Goal: Transaction & Acquisition: Purchase product/service

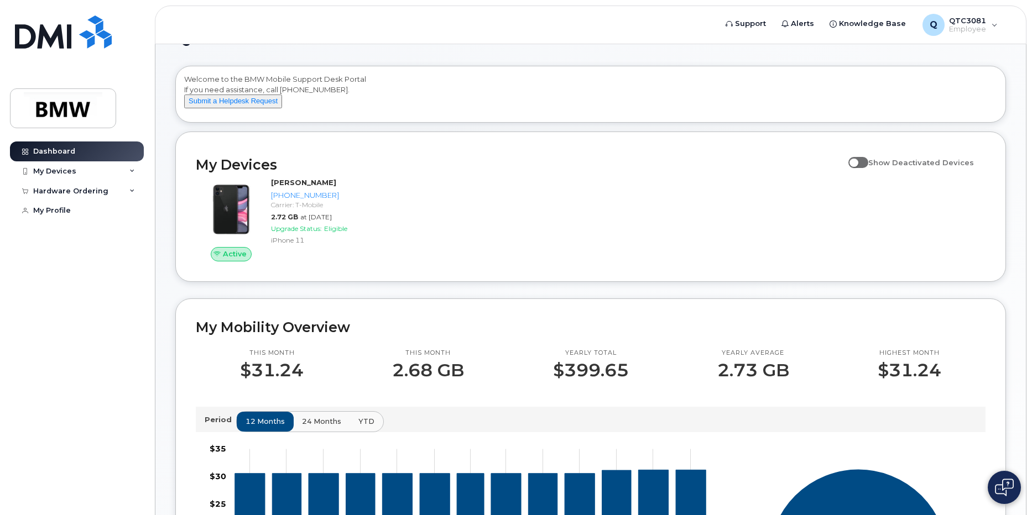
scroll to position [55, 0]
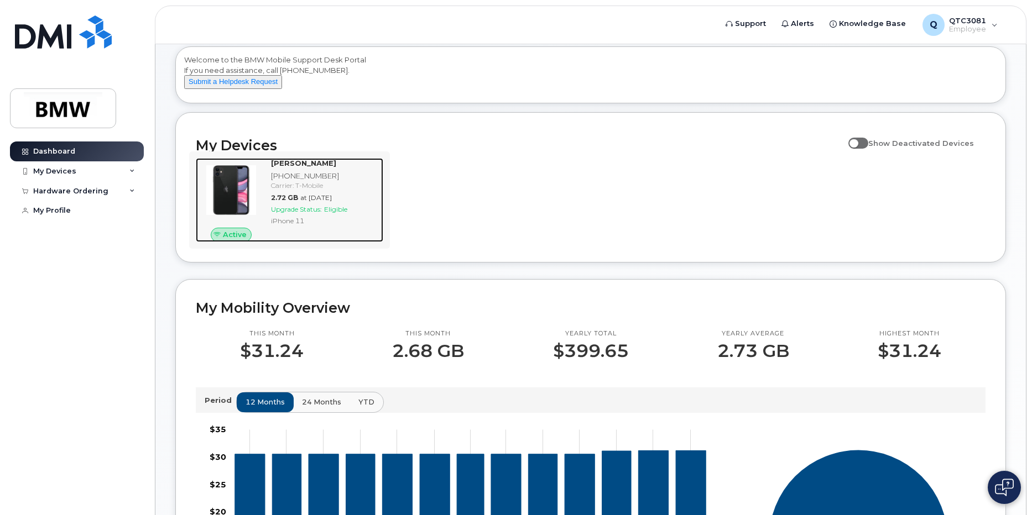
click at [308, 239] on div "[PERSON_NAME] [PHONE_NUMBER] Carrier: T-Mobile 2.72 GB at [DATE] Upgrade Status…" at bounding box center [324, 200] width 117 height 84
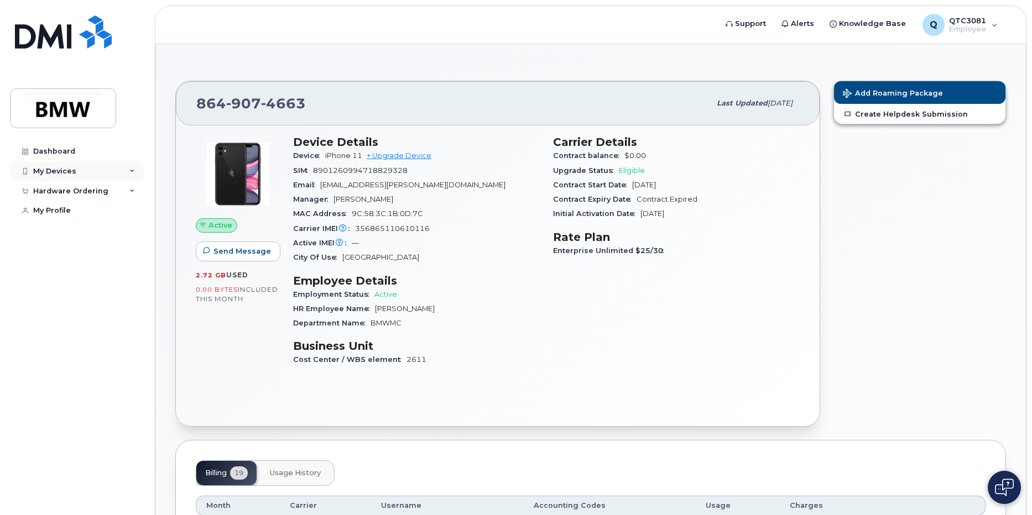
click at [98, 172] on div "My Devices" at bounding box center [77, 171] width 134 height 20
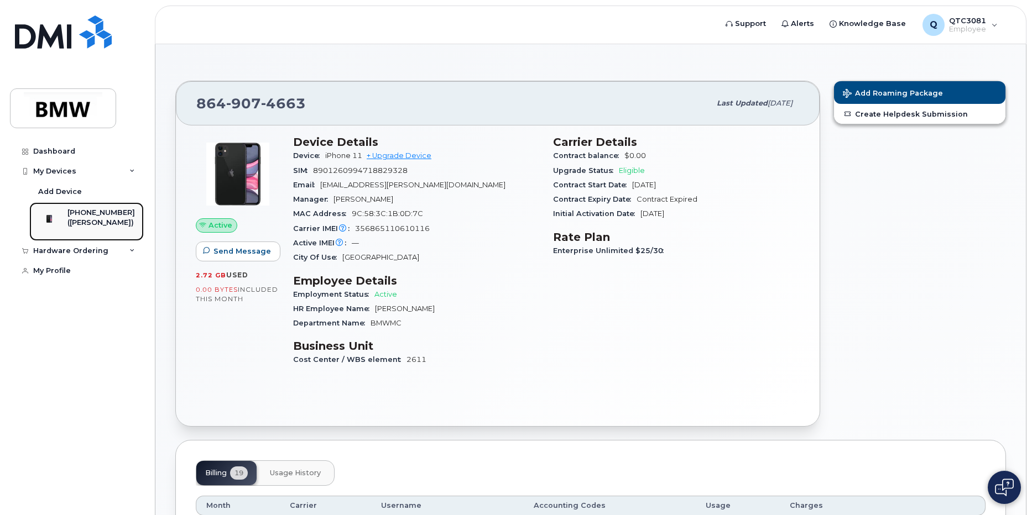
click at [104, 222] on div "([PERSON_NAME])" at bounding box center [100, 223] width 67 height 10
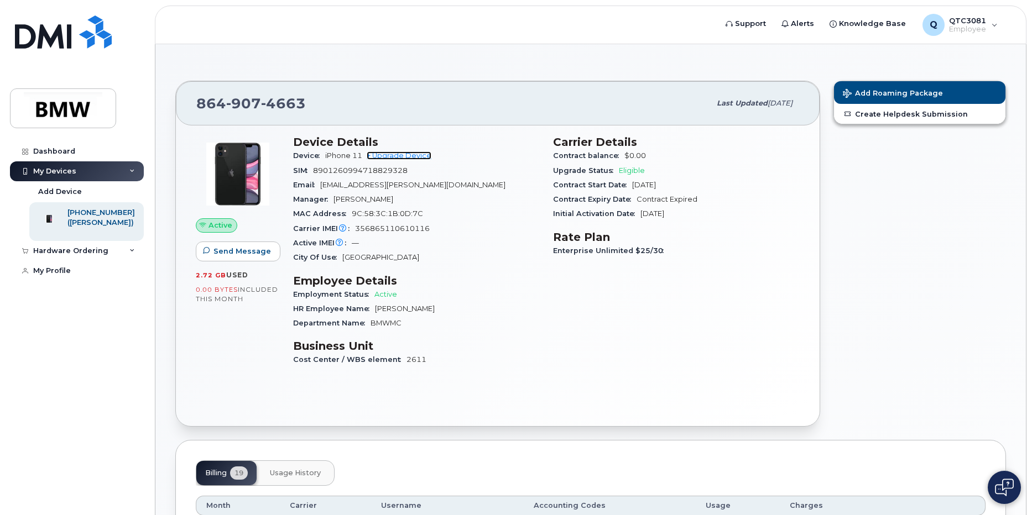
click at [404, 156] on link "+ Upgrade Device" at bounding box center [399, 155] width 65 height 8
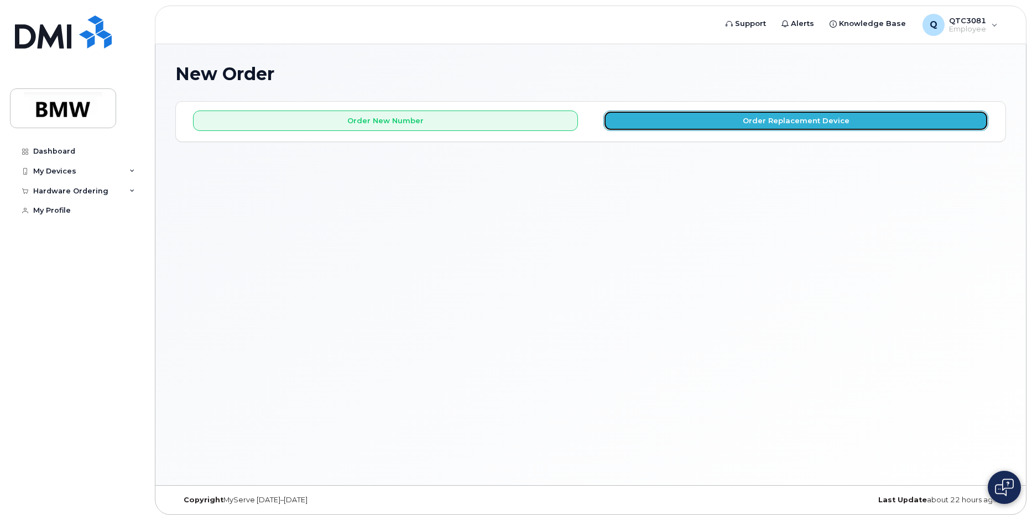
click at [704, 123] on button "Order Replacement Device" at bounding box center [795, 121] width 385 height 20
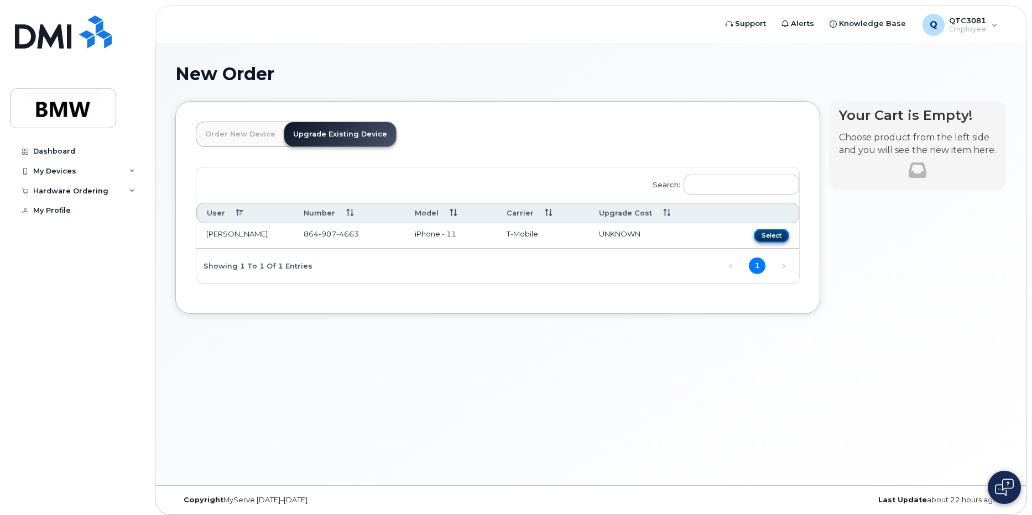
click at [772, 234] on button "Select" at bounding box center [771, 236] width 35 height 14
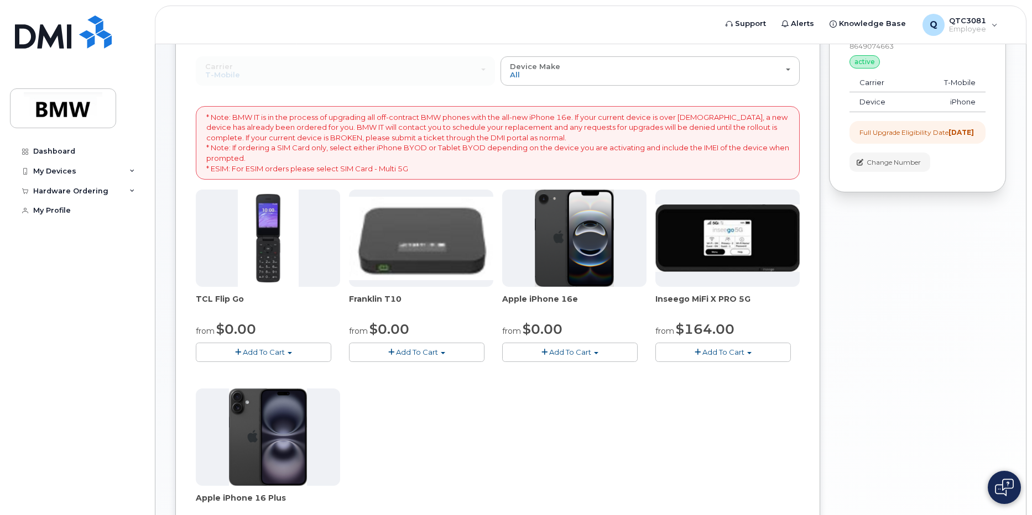
scroll to position [55, 0]
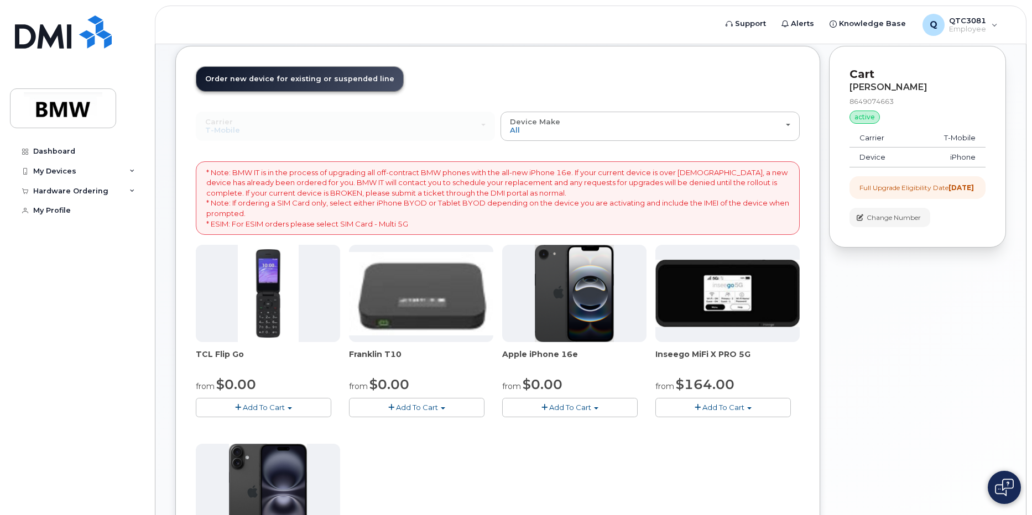
click at [583, 407] on span "Add To Cart" at bounding box center [570, 407] width 42 height 9
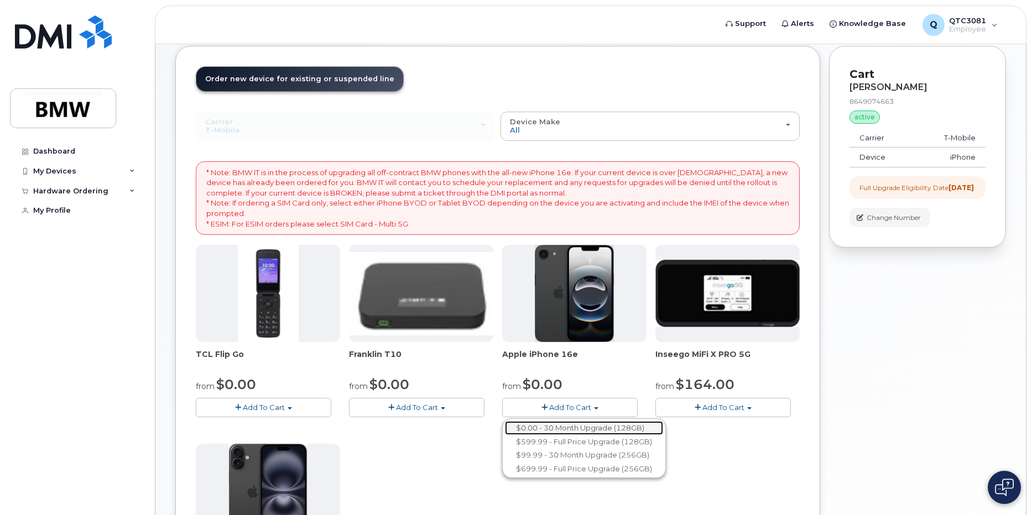
click at [587, 427] on link "$0.00 - 30 Month Upgrade (128GB)" at bounding box center [584, 428] width 158 height 14
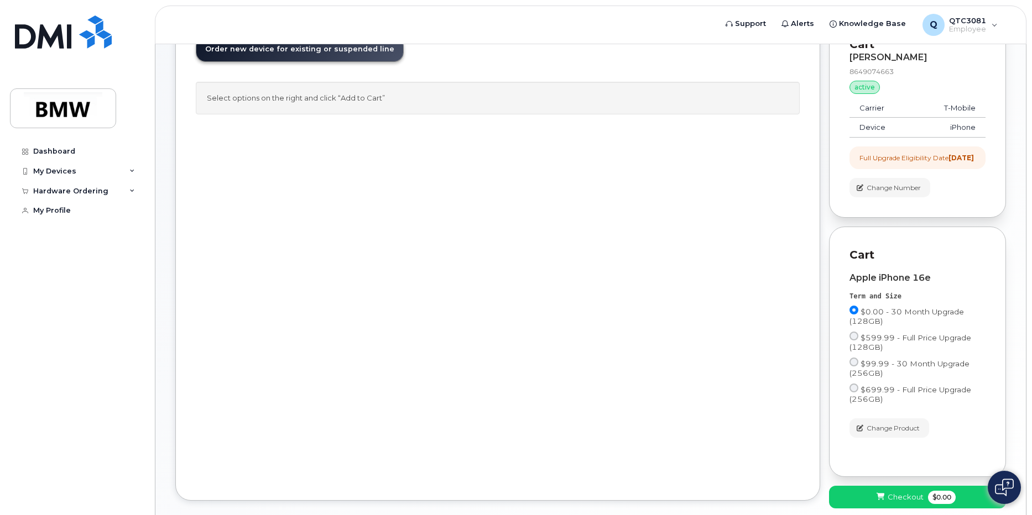
scroll to position [111, 0]
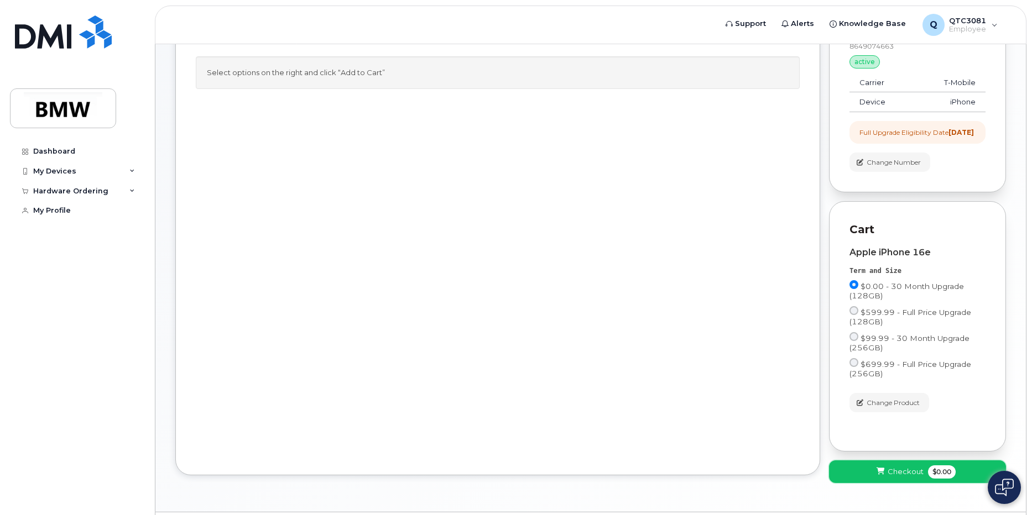
click at [917, 477] on span "Checkout" at bounding box center [905, 472] width 36 height 11
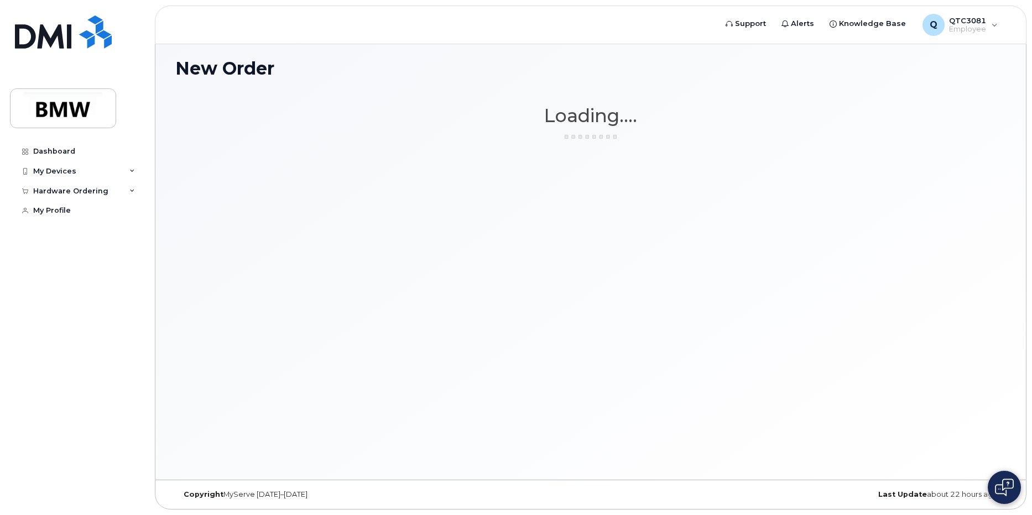
scroll to position [6, 0]
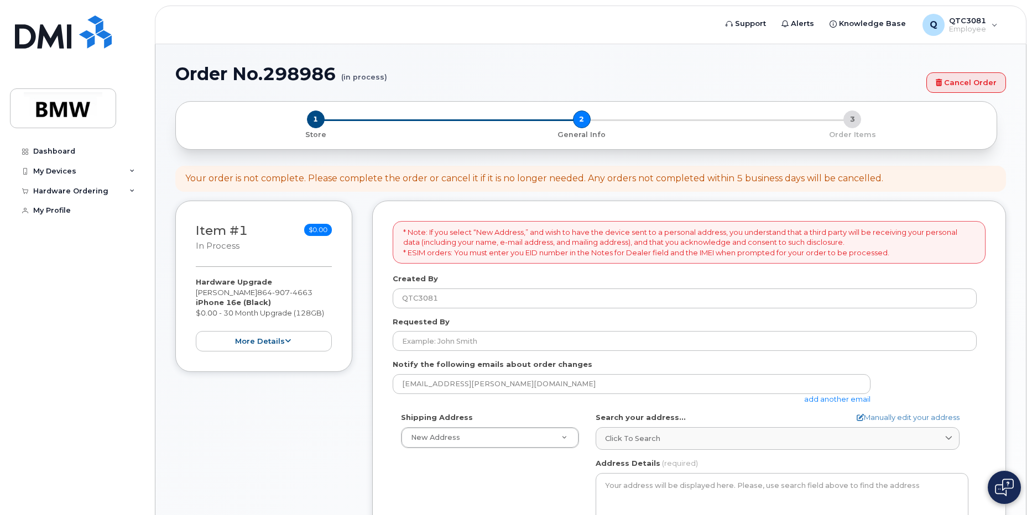
select select
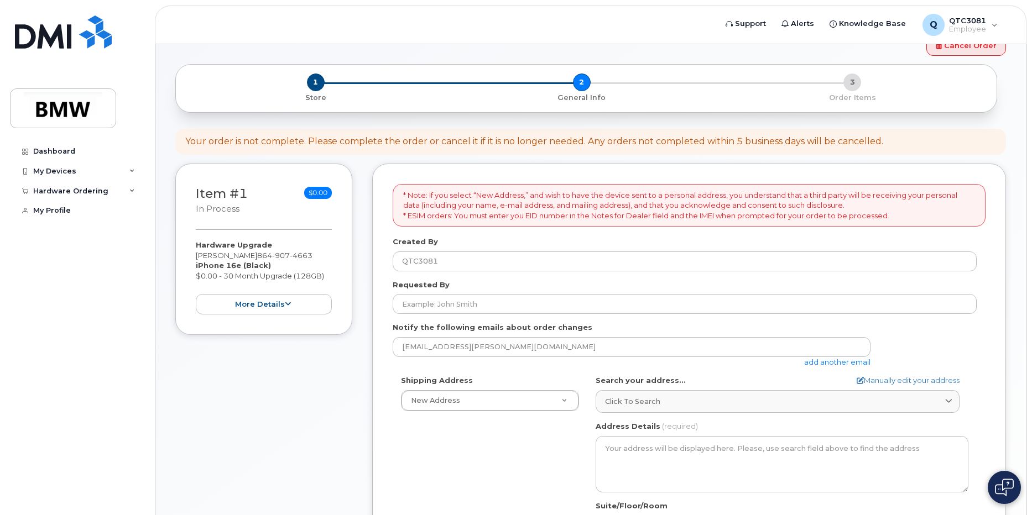
scroll to position [55, 0]
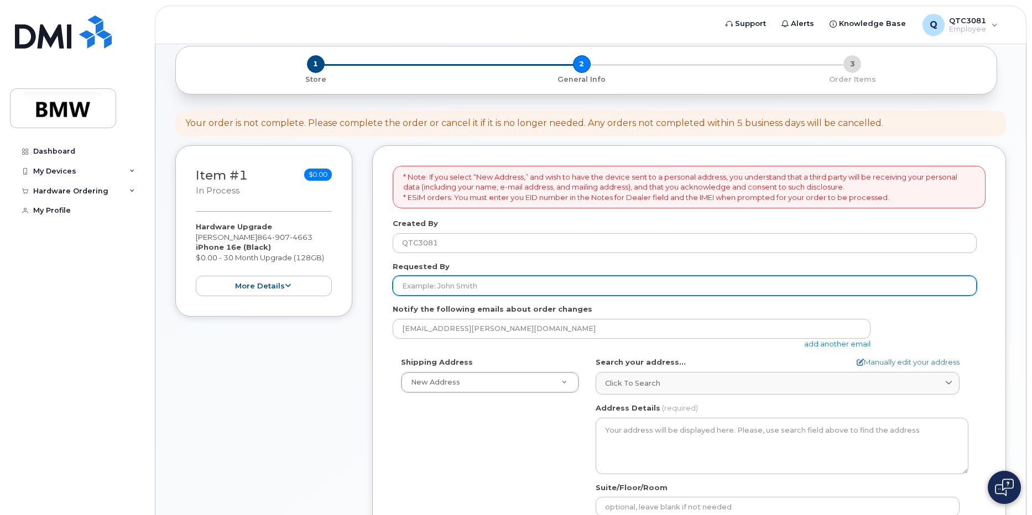
click at [478, 282] on input "Requested By" at bounding box center [685, 286] width 584 height 20
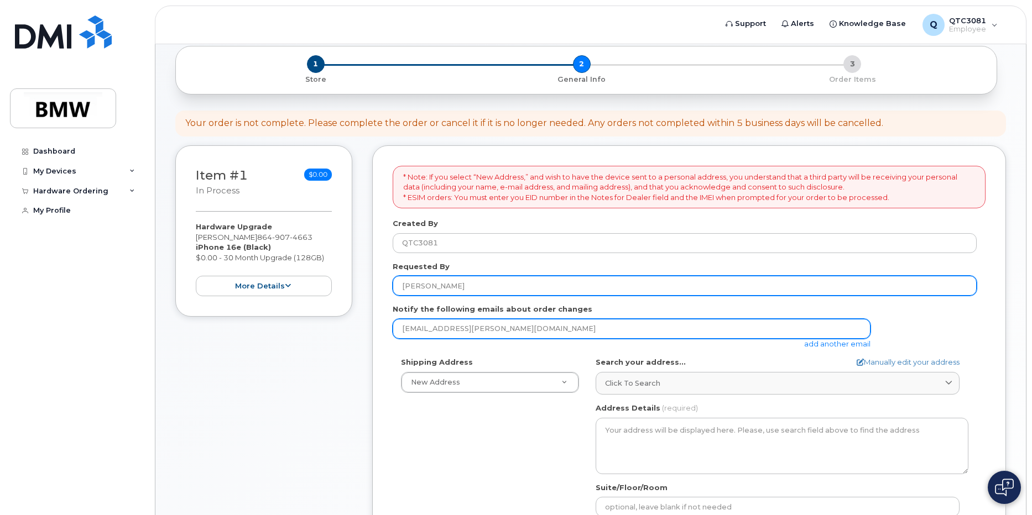
scroll to position [111, 0]
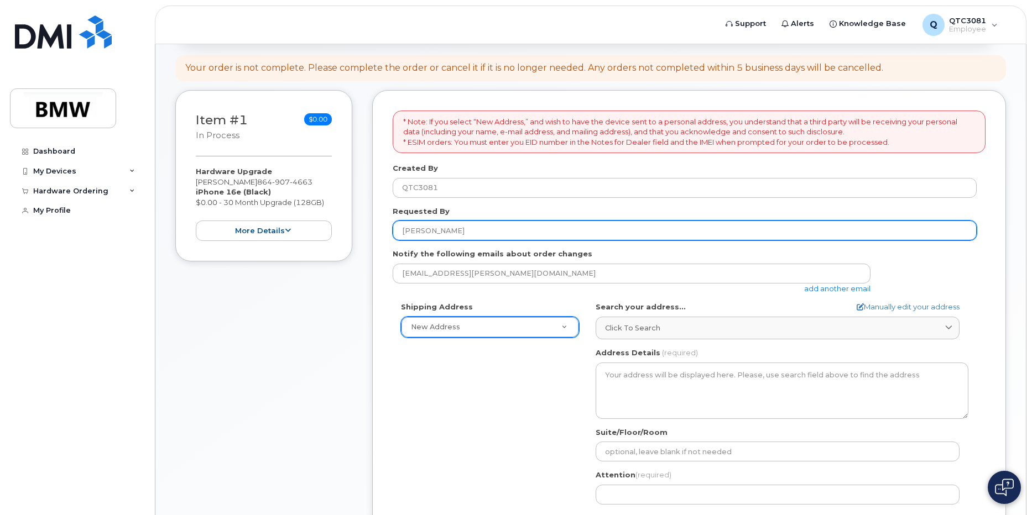
type input "[PERSON_NAME]"
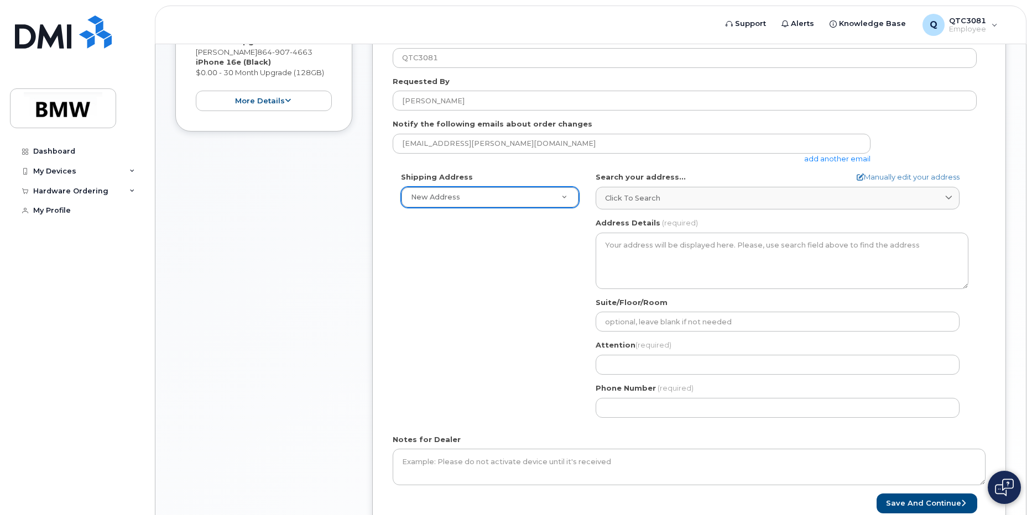
scroll to position [221, 0]
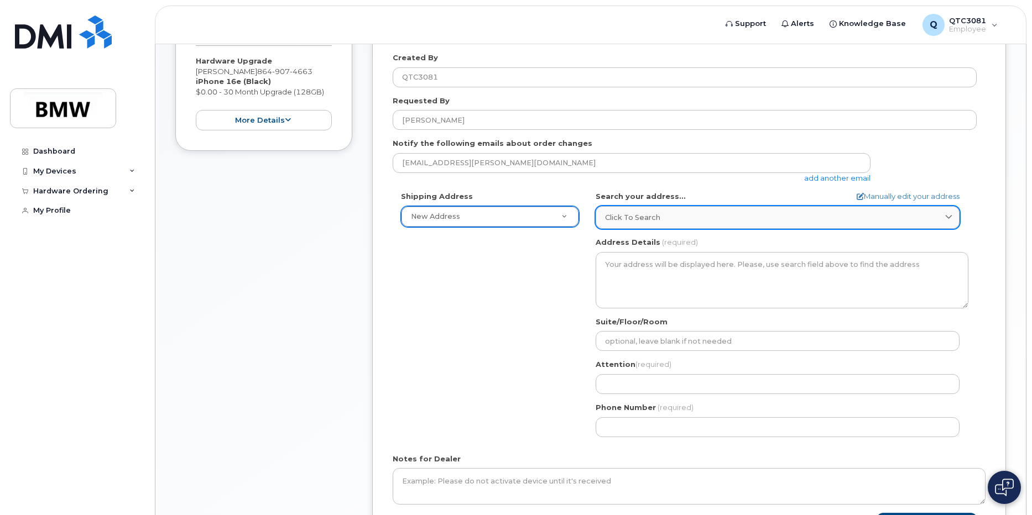
click at [679, 218] on div "Click to search" at bounding box center [777, 217] width 345 height 11
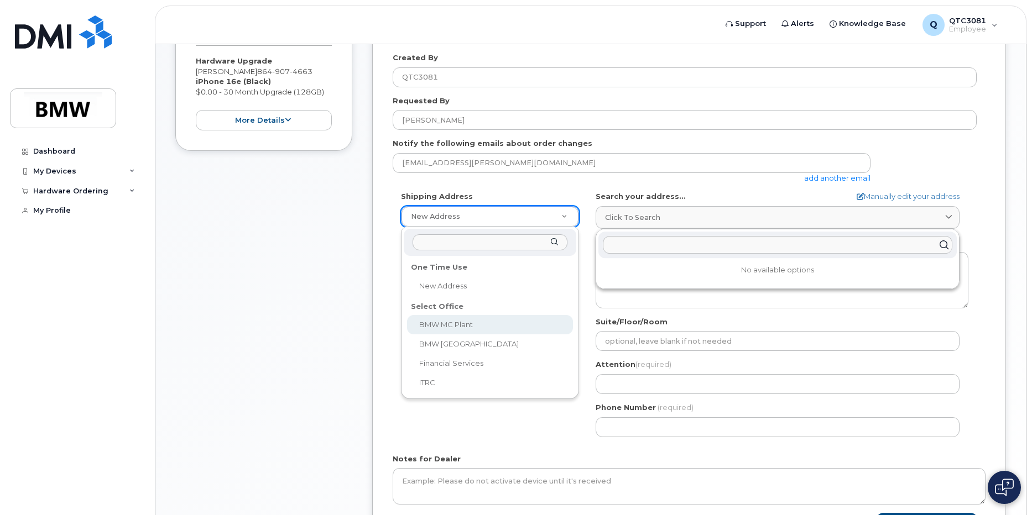
select select
type textarea "1400 Highway 101 S GREER SC 29651-6731 UNITED STATES Greer South Carolina 29651…"
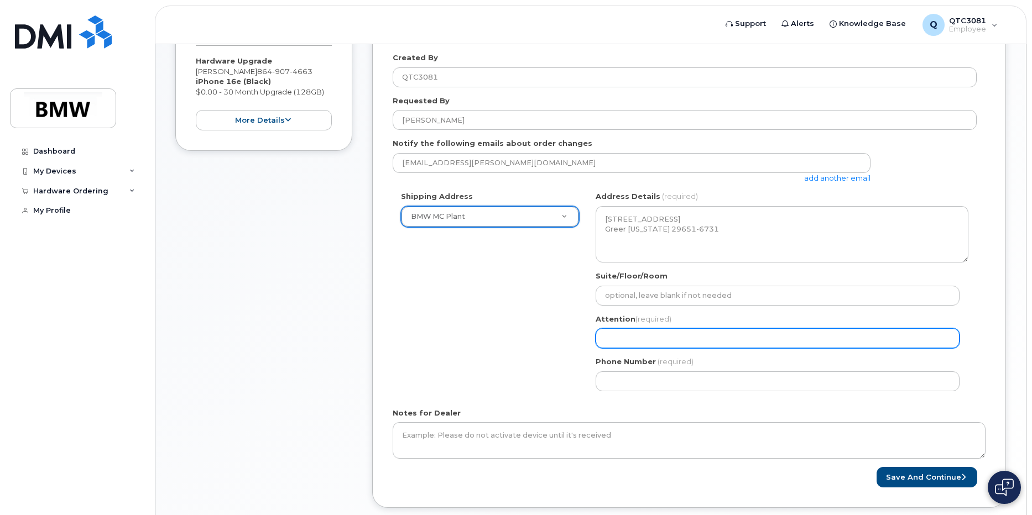
click at [679, 334] on input "Attention (required)" at bounding box center [777, 338] width 364 height 20
select select
type input "D"
select select
type input "Dr"
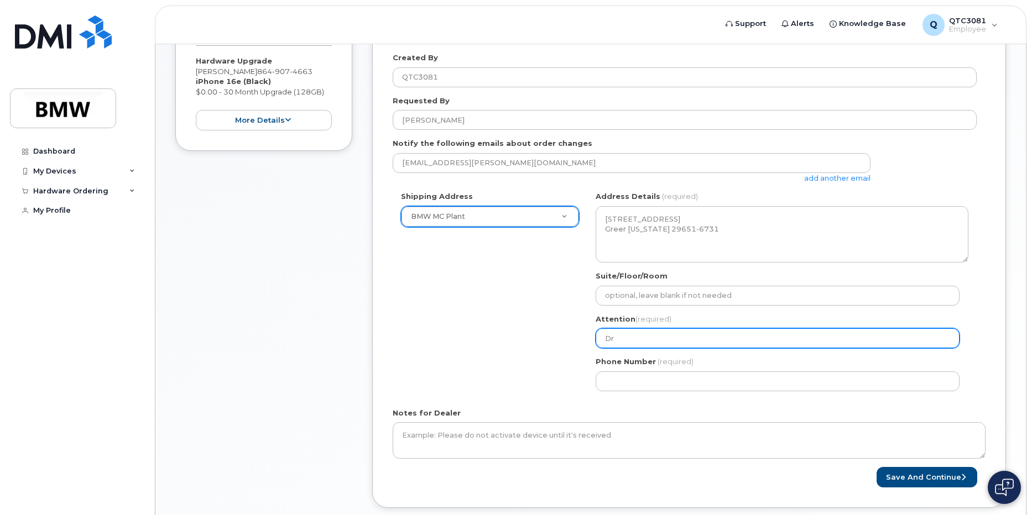
select select
type input "Dre"
select select
type input "Drew"
select select
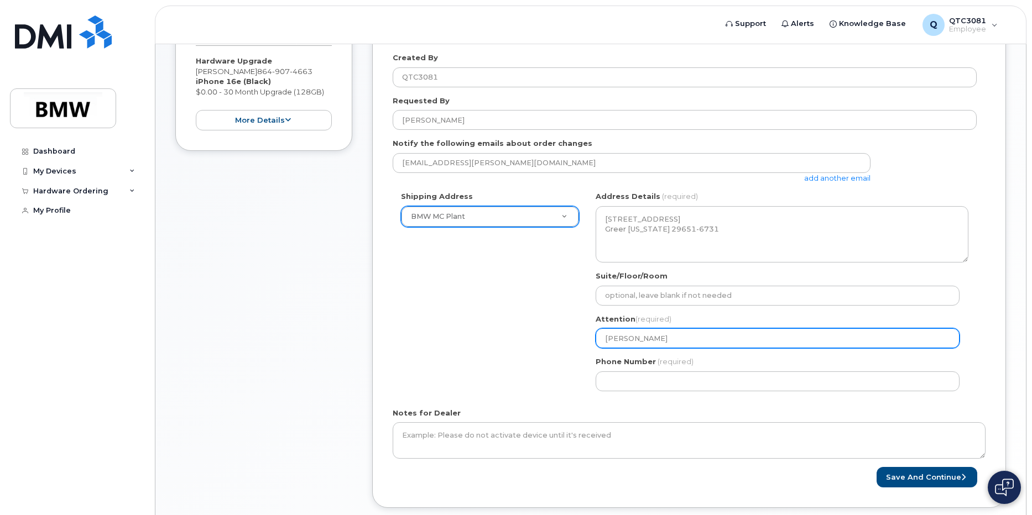
type input "Drew L"
select select
type input "Drew La"
select select
type input "Drew Law"
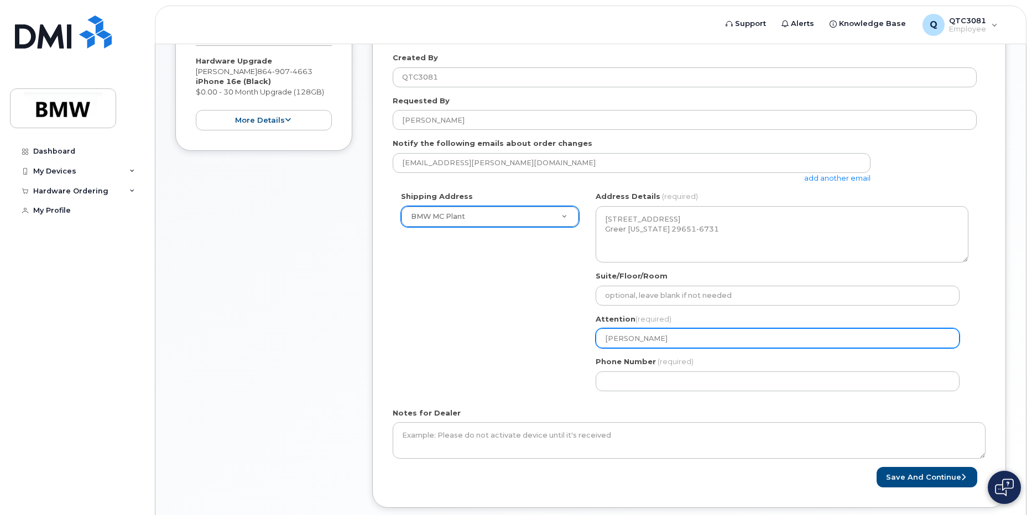
select select
type input "Drew Lawt"
select select
type input "Drew Lawte"
select select
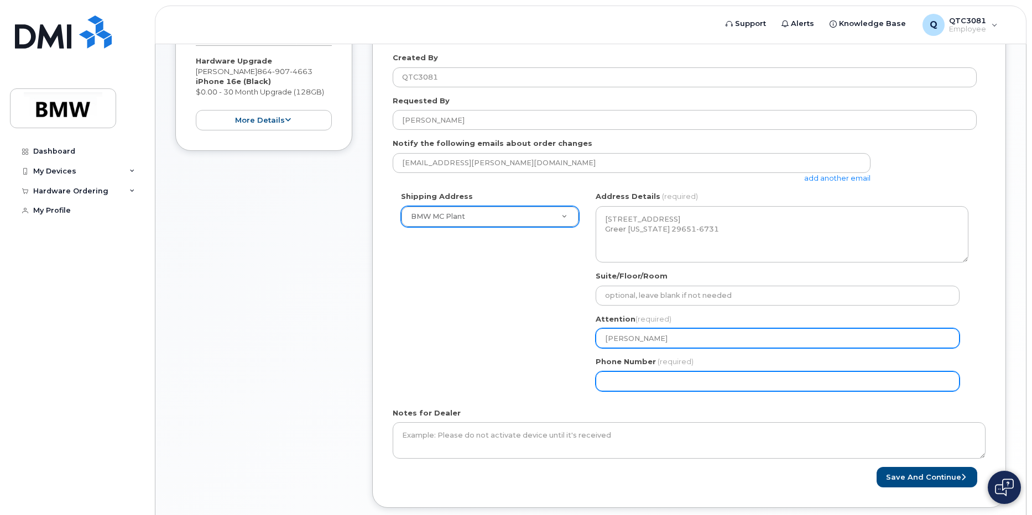
type input "Drew Lawter"
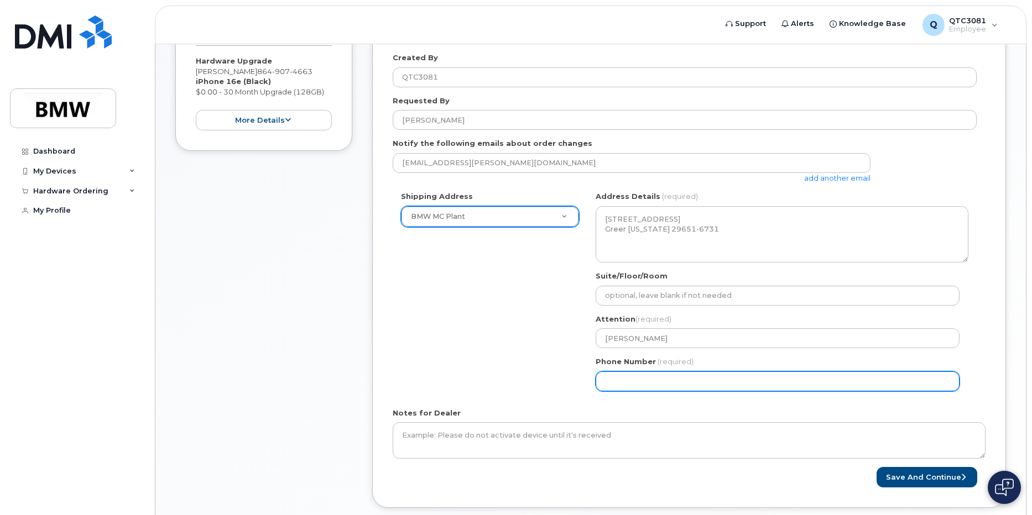
click at [688, 384] on input "Phone Number" at bounding box center [777, 382] width 364 height 20
type input "8649074663"
select select
type input "8645414430"
drag, startPoint x: 664, startPoint y: 377, endPoint x: 605, endPoint y: 381, distance: 58.7
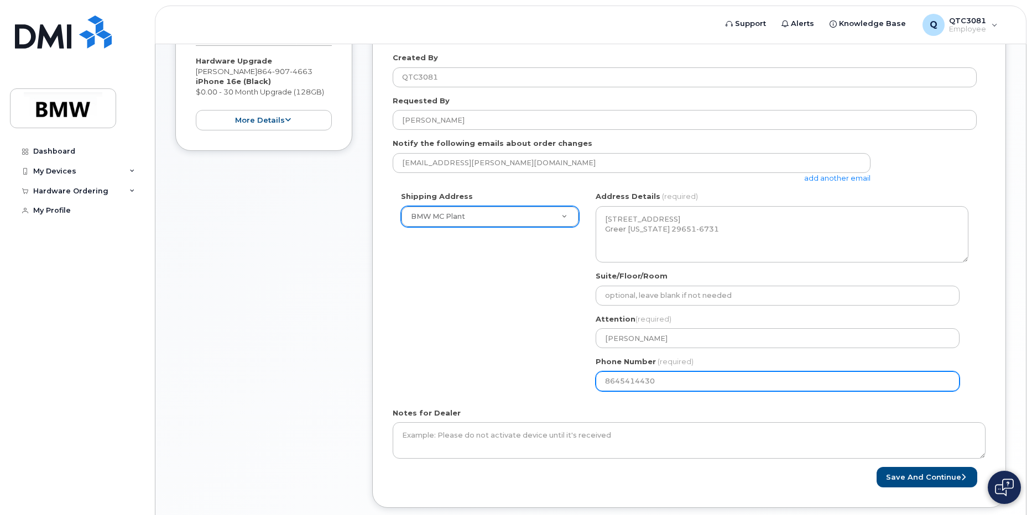
click at [605, 381] on input "8645414430" at bounding box center [777, 382] width 364 height 20
select select
type input "864"
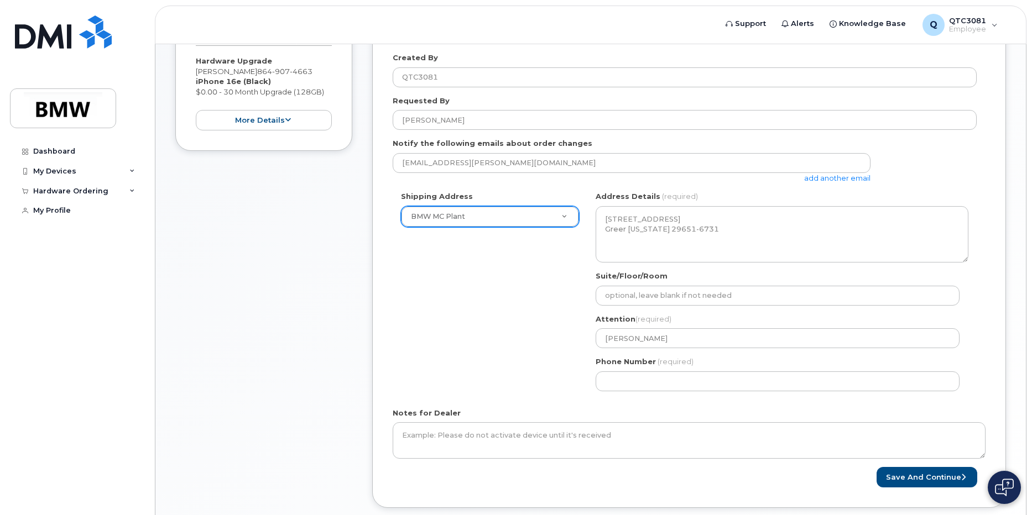
click at [559, 372] on div "Shipping Address BMW MC Plant New Address BMW MC Plant BMW North America Financ…" at bounding box center [685, 295] width 584 height 208
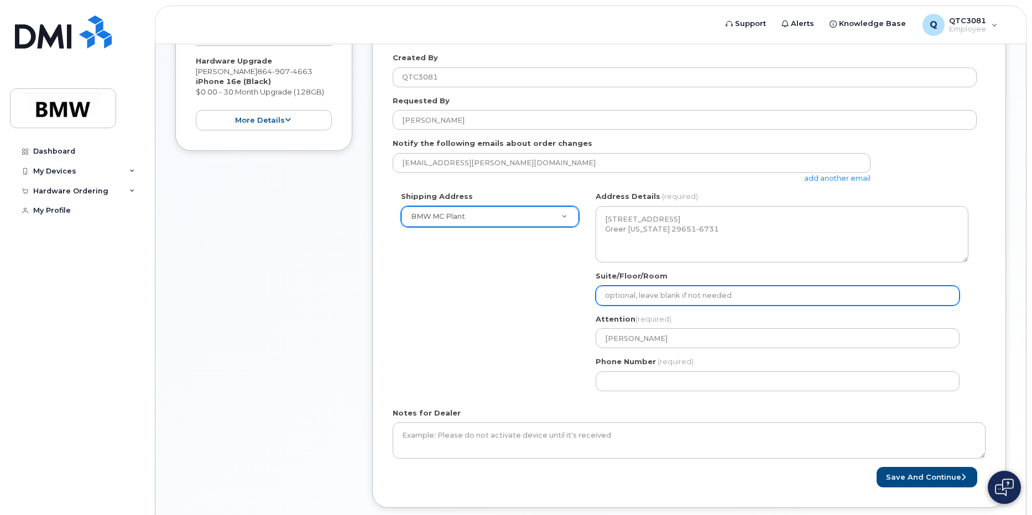
click at [666, 296] on input "Suite/Floor/Room" at bounding box center [777, 296] width 364 height 20
select select
type input "H"
select select
type input "H3"
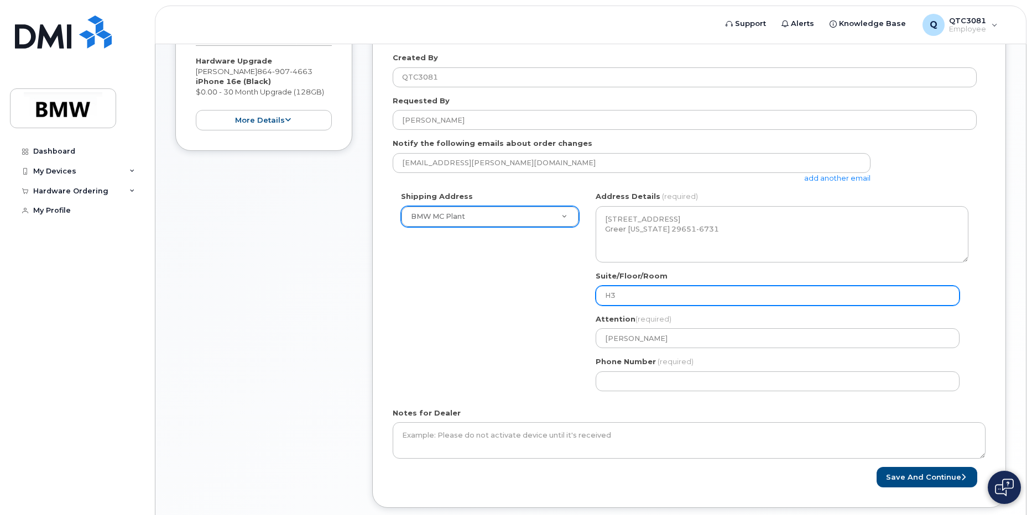
select select
type input "H32"
select select
type input "H32 T"
select select
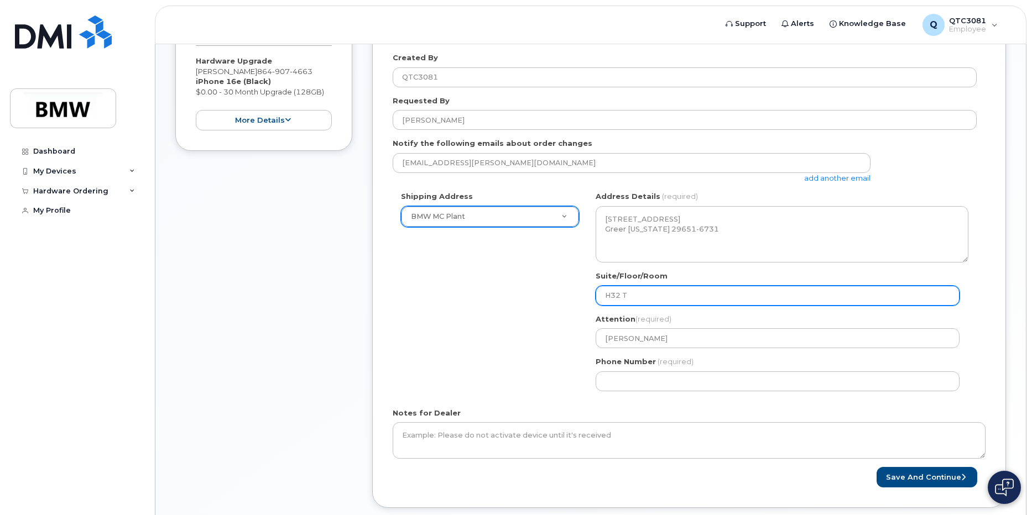
type input "H32 TK"
select select
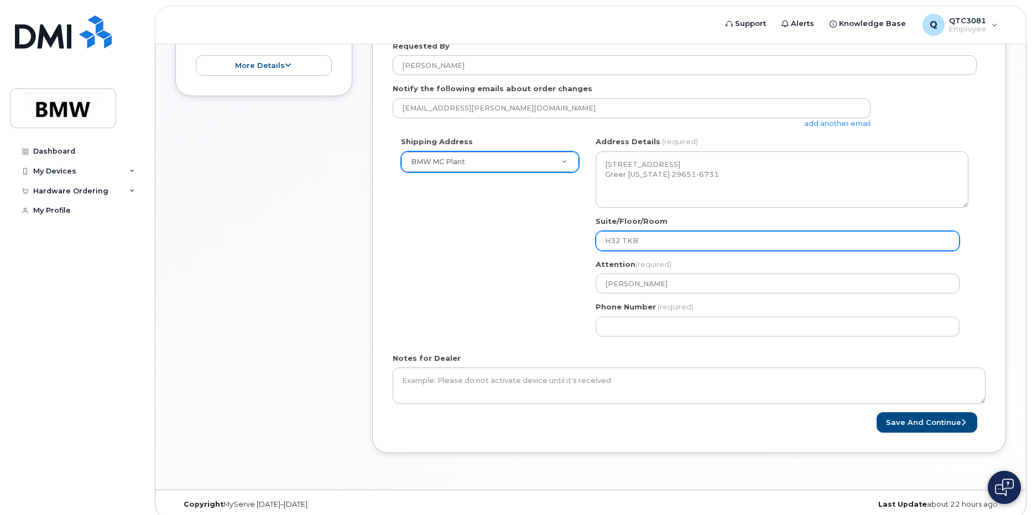
scroll to position [276, 0]
type input "H32 TKB"
select select
type input "H32 TKB N"
select select
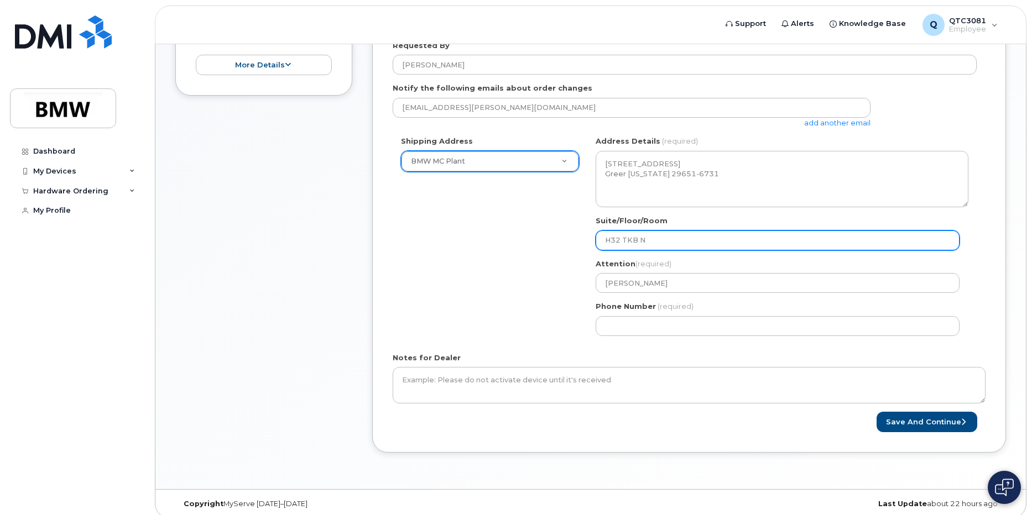
type input "H32 TKB No"
select select
type input "H32 TKB Nor"
select select
type input "H32 TKB Nort"
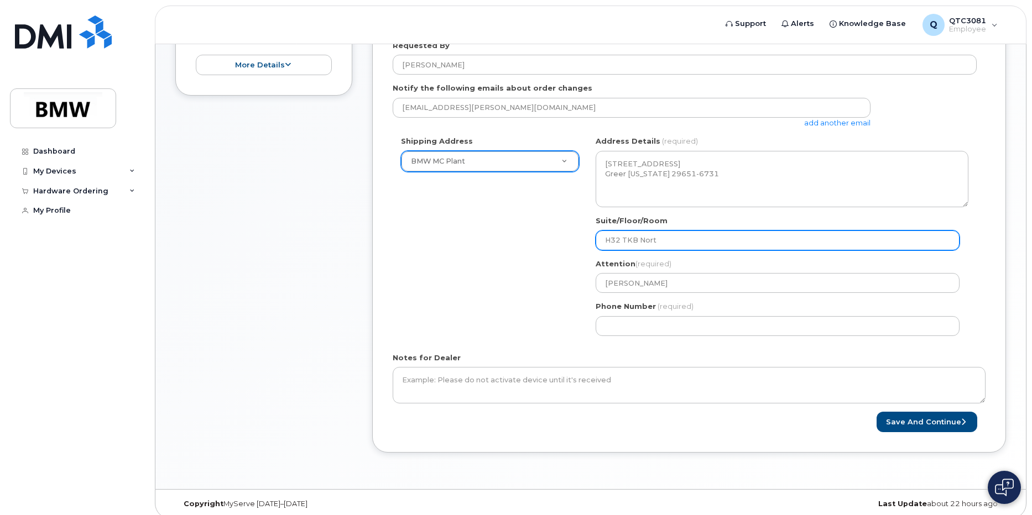
select select
type input "H32 TKB North"
select select
type input "H32 TKB North O"
select select
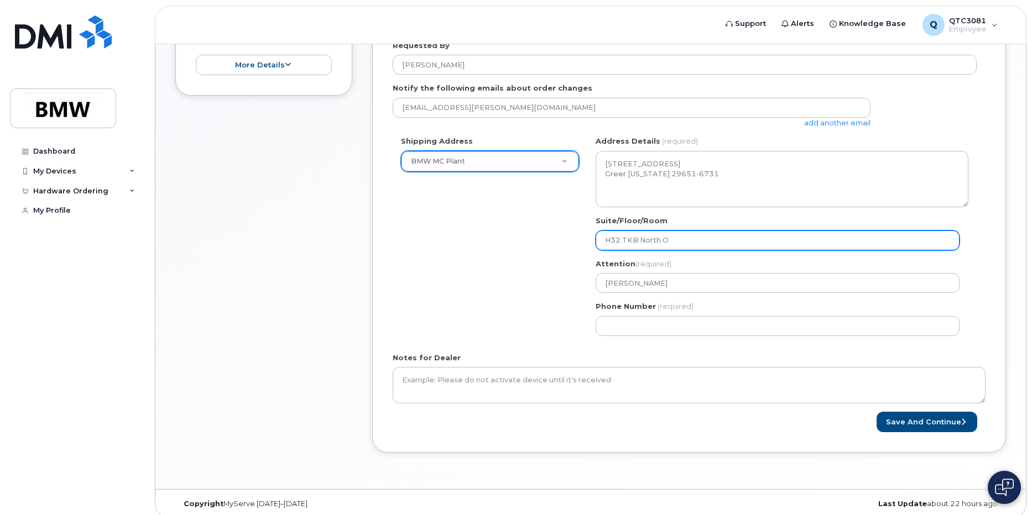
type input "H32 TKB North Of"
select select
type input "H32 TKB North Off"
select select
type input "H32 TKB North Offi"
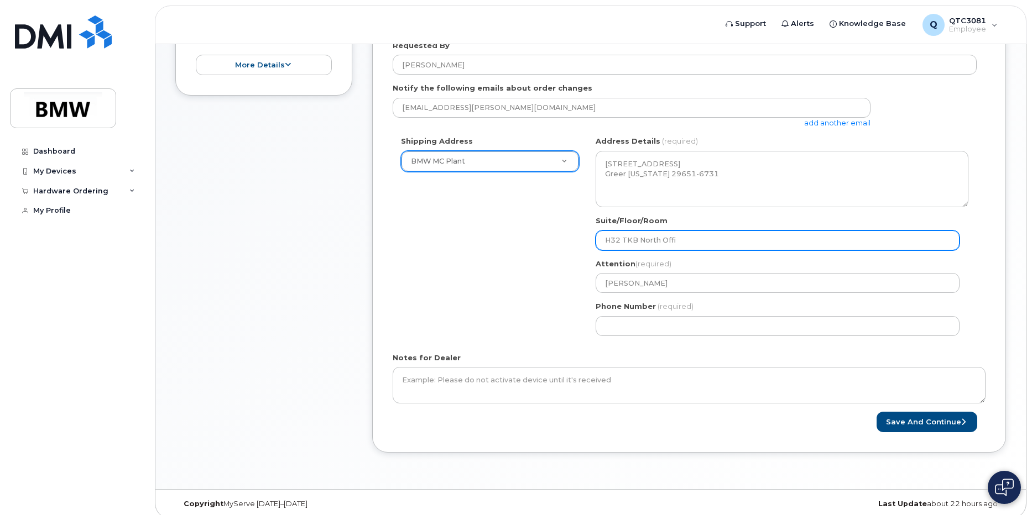
select select
type input "H32 TKB North Offic"
select select
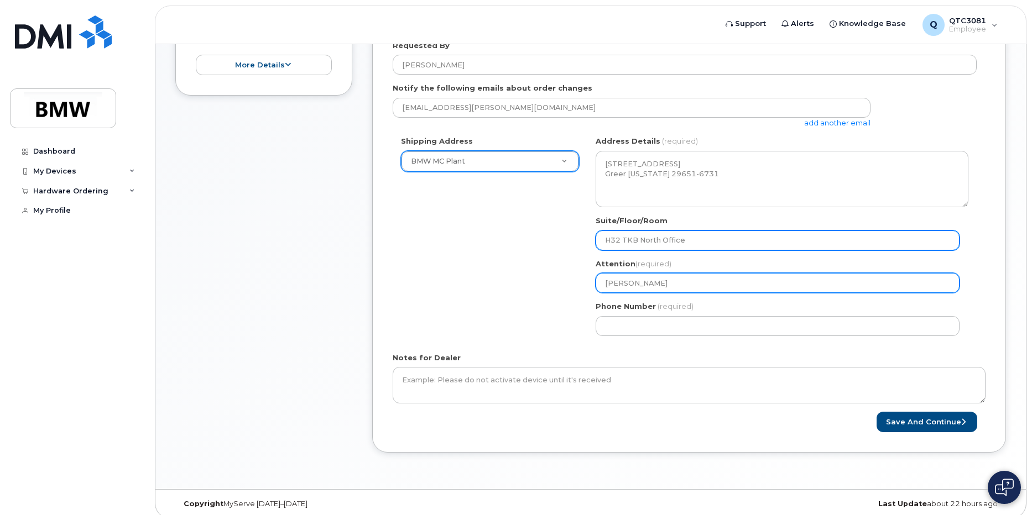
scroll to position [286, 0]
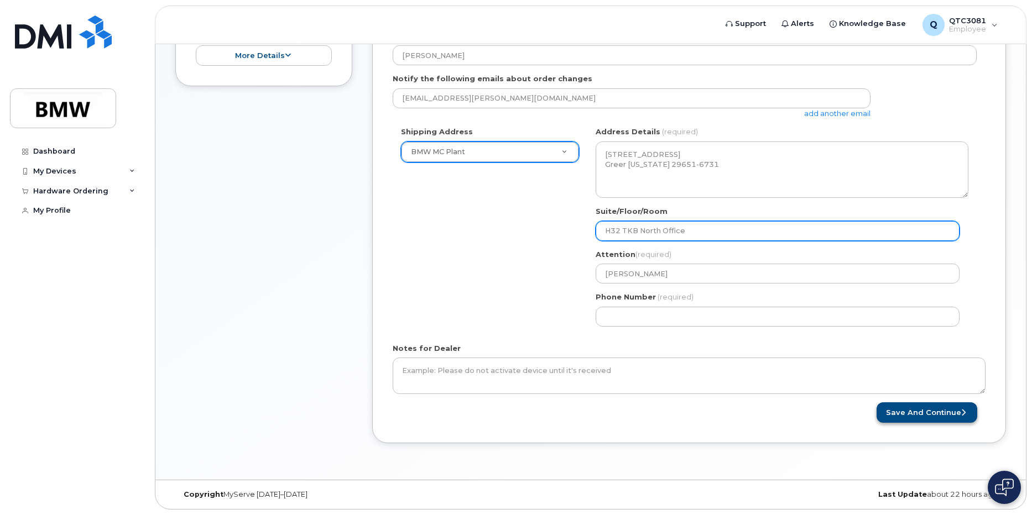
type input "H32 TKB North Office"
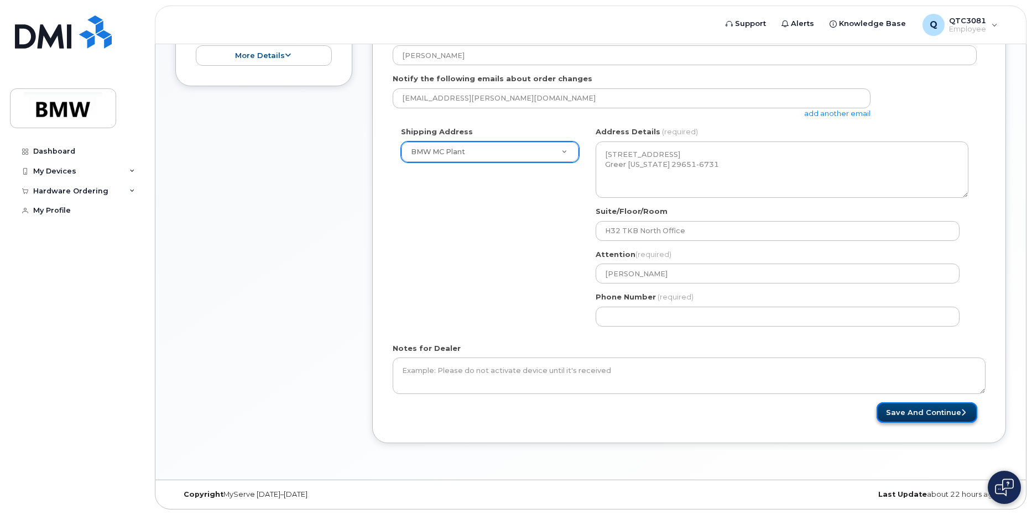
click at [914, 416] on button "Save and Continue" at bounding box center [926, 412] width 101 height 20
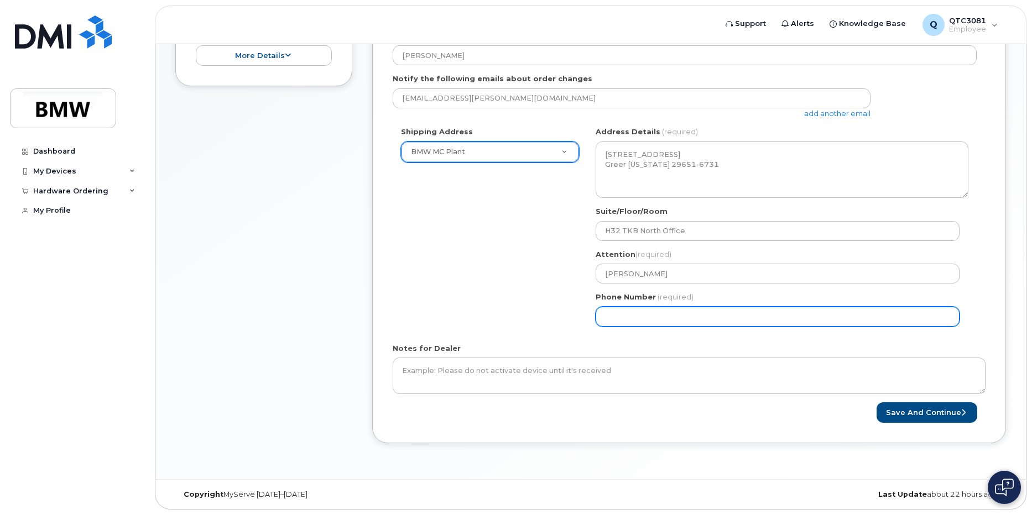
click at [642, 315] on input "Phone Number" at bounding box center [777, 317] width 364 height 20
click at [624, 318] on input "Phone Number" at bounding box center [777, 317] width 364 height 20
select select
type input "8649074663"
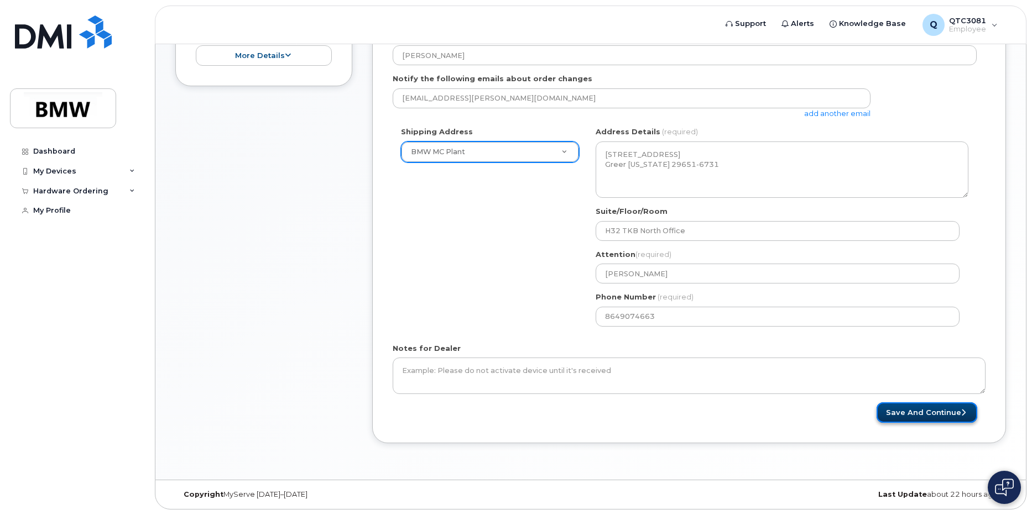
click at [917, 414] on button "Save and Continue" at bounding box center [926, 412] width 101 height 20
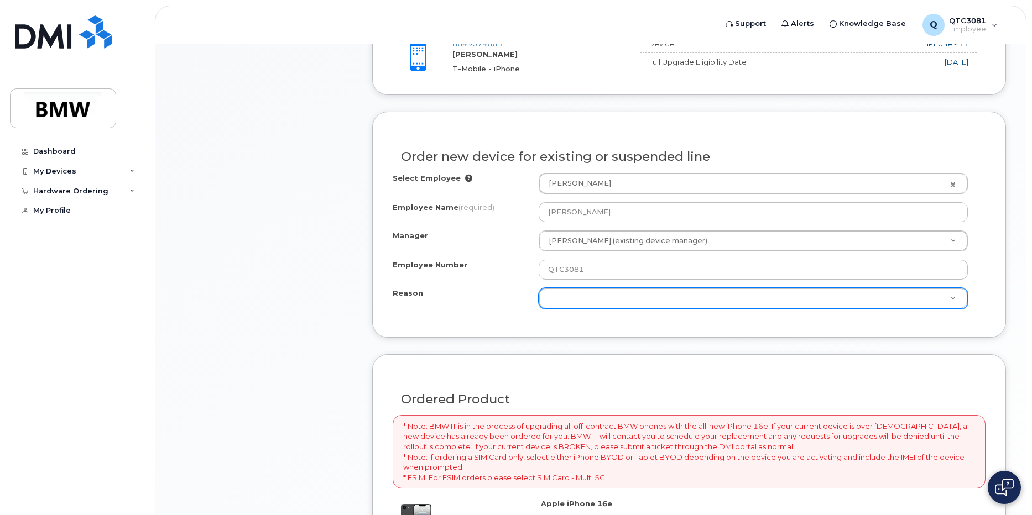
scroll to position [442, 0]
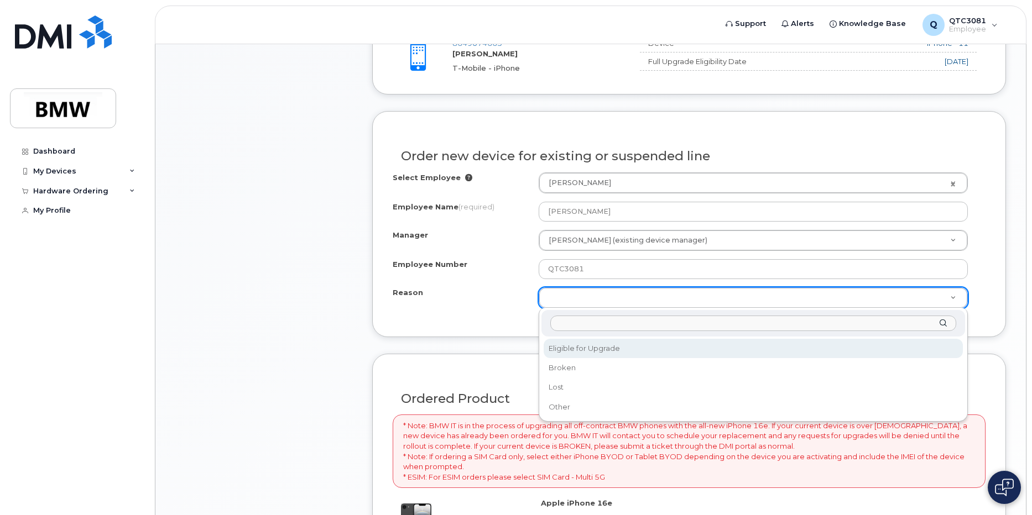
select select "eligible_for_upgrade"
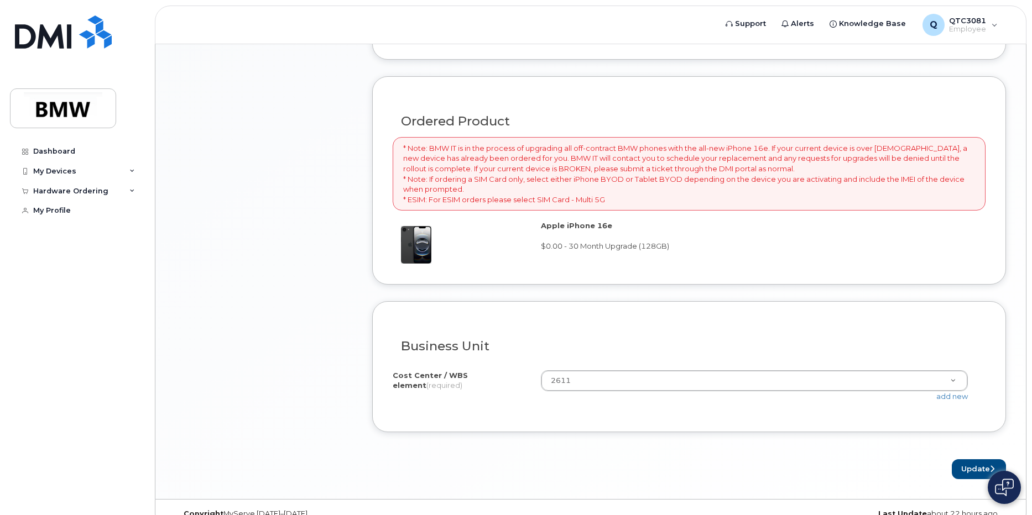
scroll to position [739, 0]
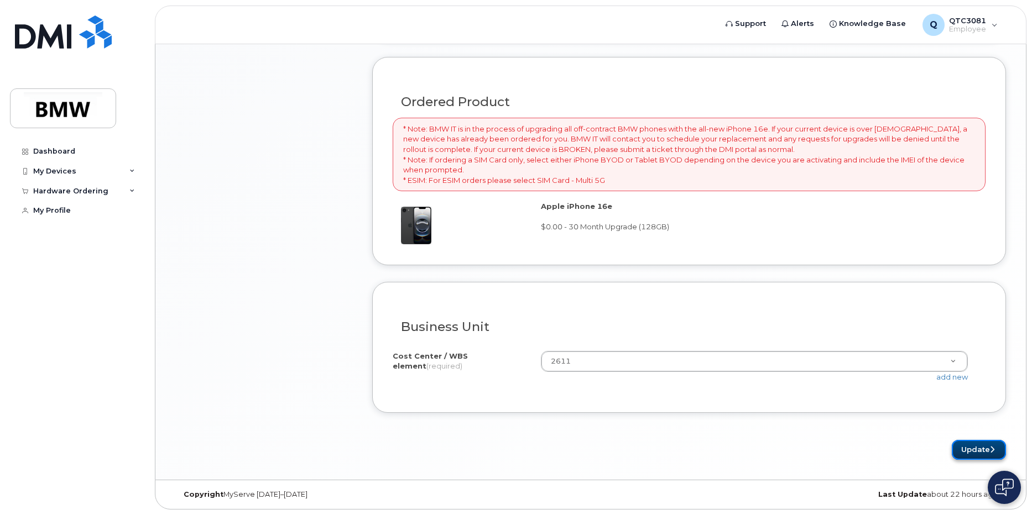
click at [969, 446] on button "Update" at bounding box center [979, 450] width 54 height 20
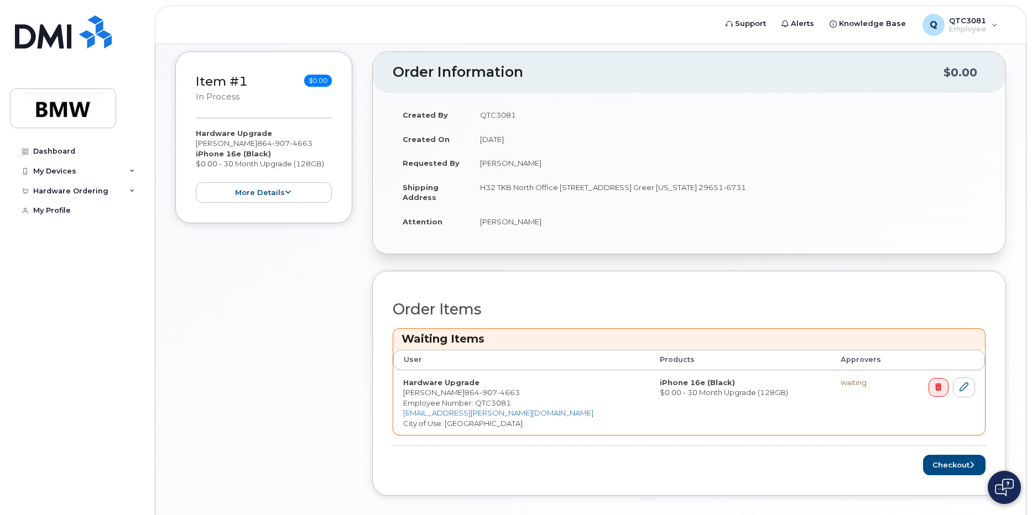
scroll to position [221, 0]
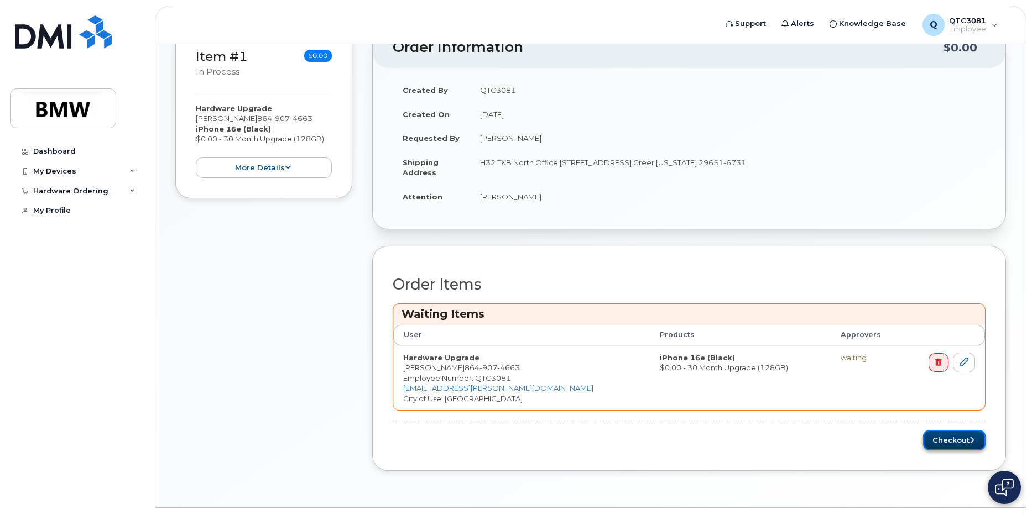
click at [938, 437] on button "Checkout" at bounding box center [954, 440] width 62 height 20
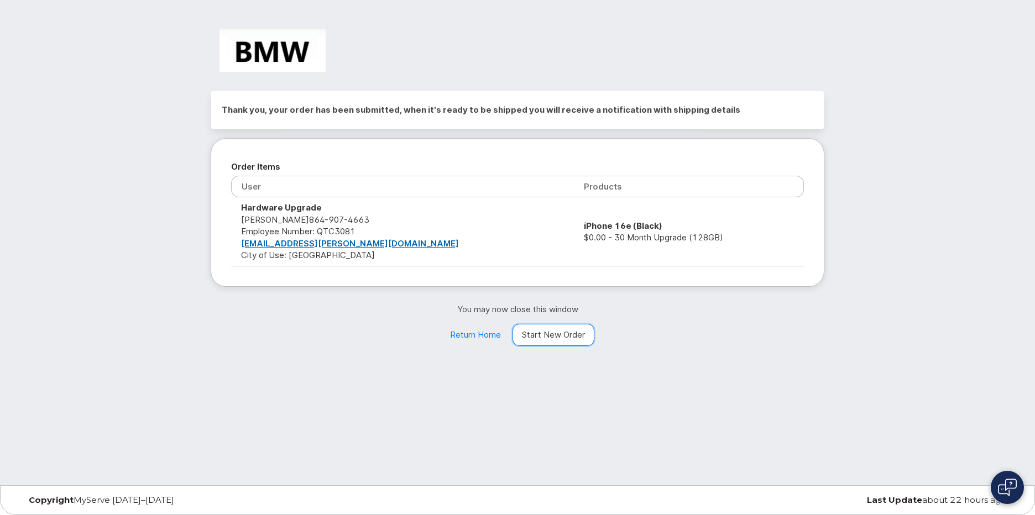
click at [562, 336] on link "Start New Order" at bounding box center [554, 335] width 82 height 22
